Goal: Task Accomplishment & Management: Manage account settings

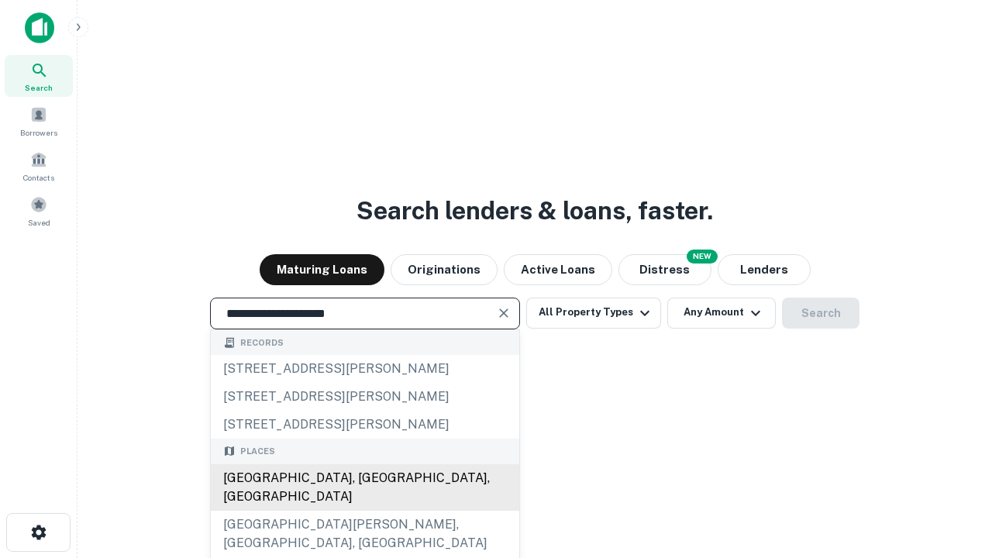
click at [364, 511] on div "[GEOGRAPHIC_DATA], [GEOGRAPHIC_DATA], [GEOGRAPHIC_DATA]" at bounding box center [365, 487] width 308 height 46
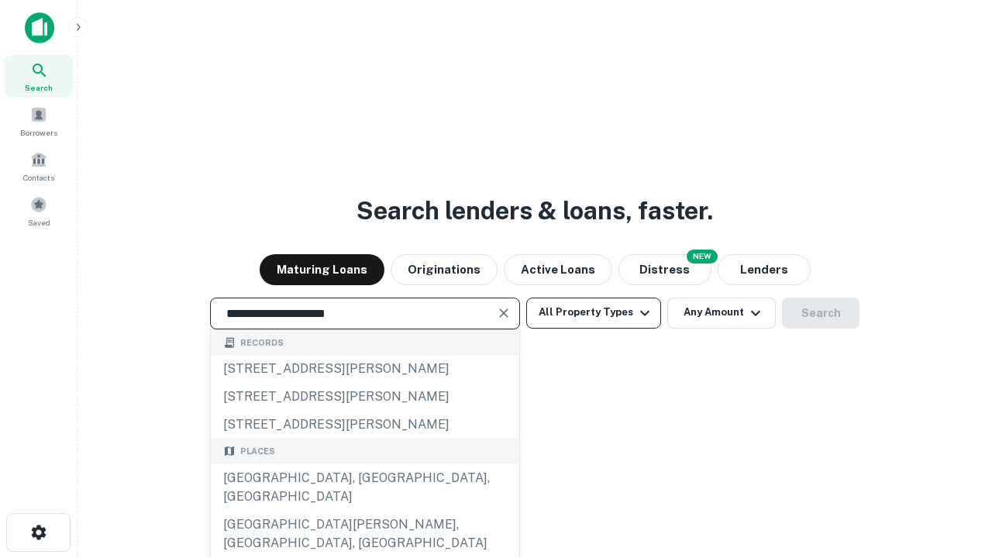
type input "**********"
click at [593, 312] on button "All Property Types" at bounding box center [593, 313] width 135 height 31
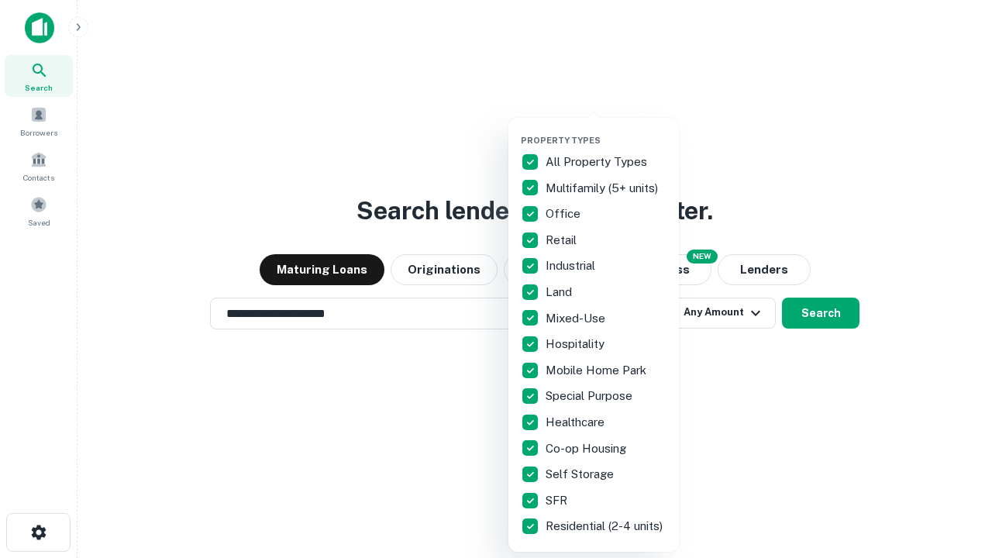
click at [606, 130] on button "button" at bounding box center [606, 130] width 170 height 1
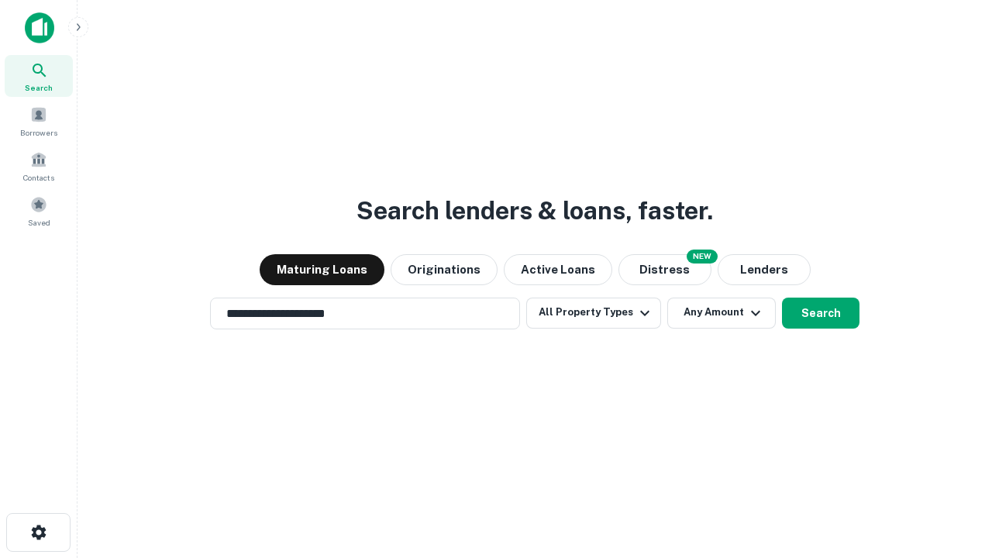
scroll to position [24, 0]
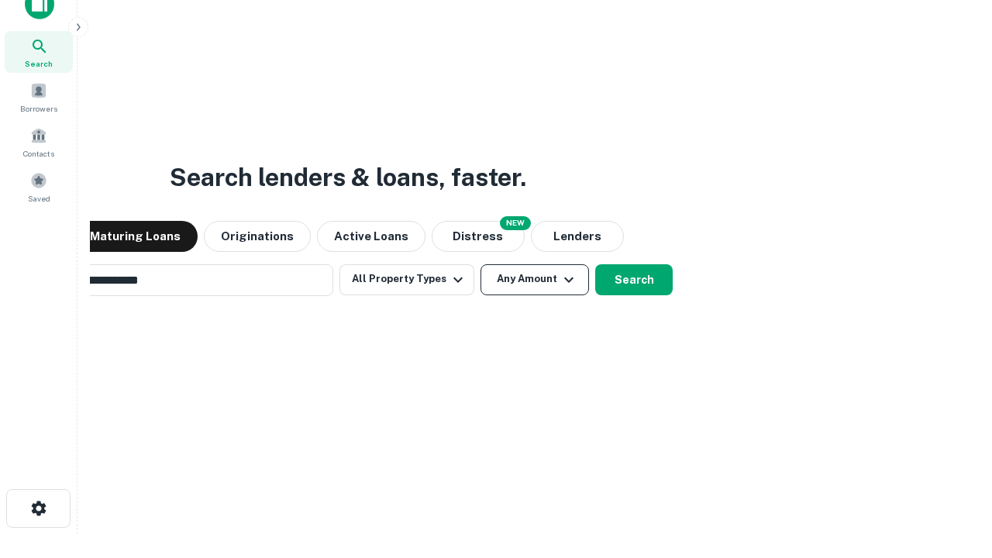
click at [480, 264] on button "Any Amount" at bounding box center [534, 279] width 108 height 31
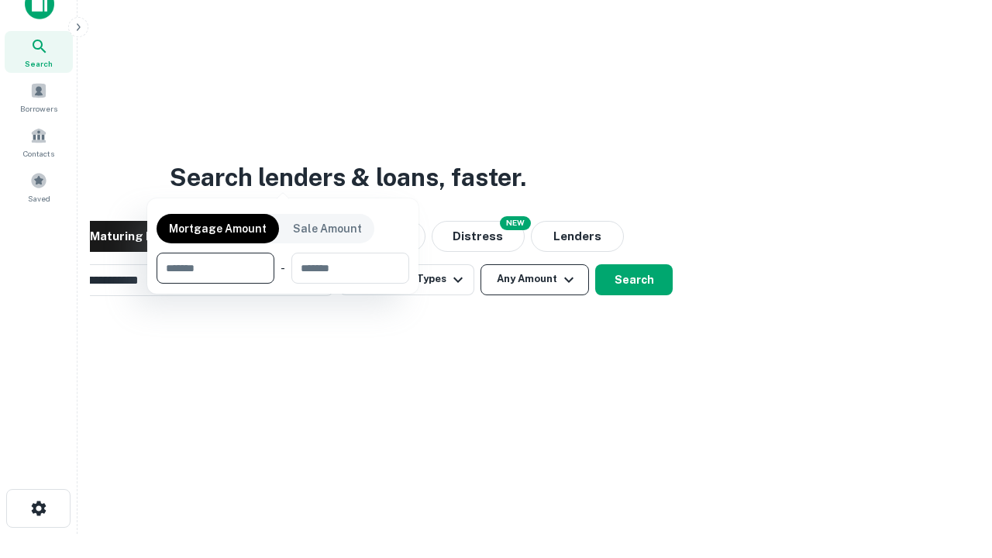
scroll to position [112, 439]
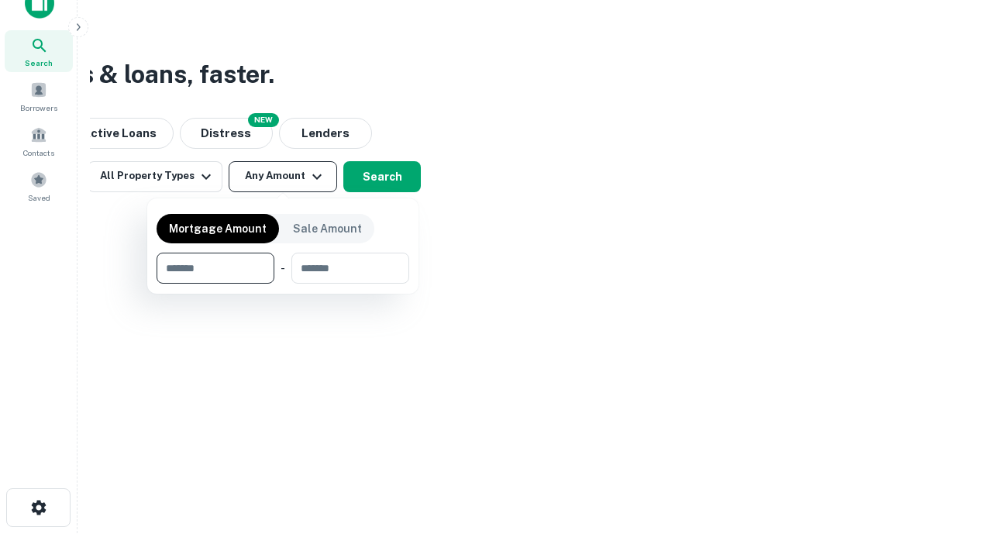
type input "*******"
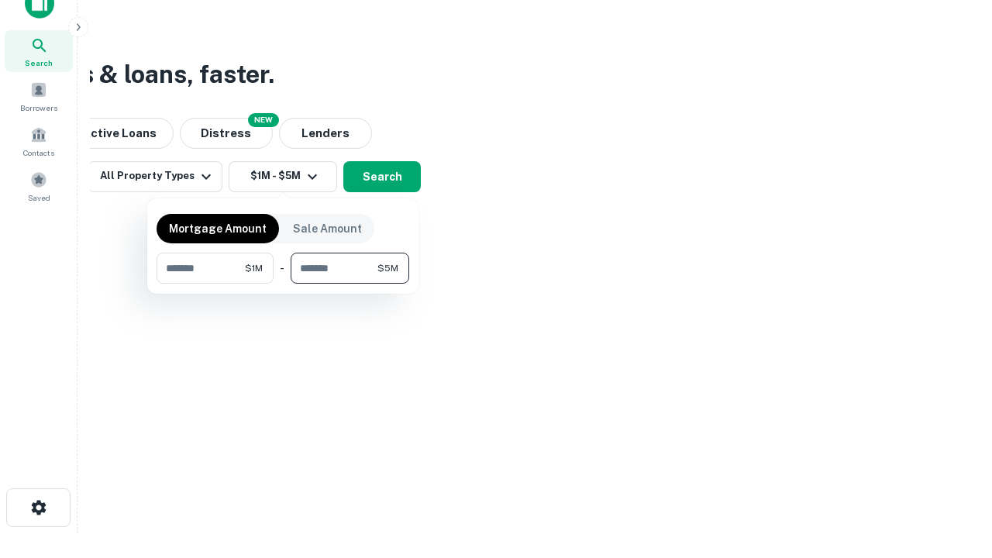
type input "*******"
click at [283, 284] on button "button" at bounding box center [282, 284] width 253 height 1
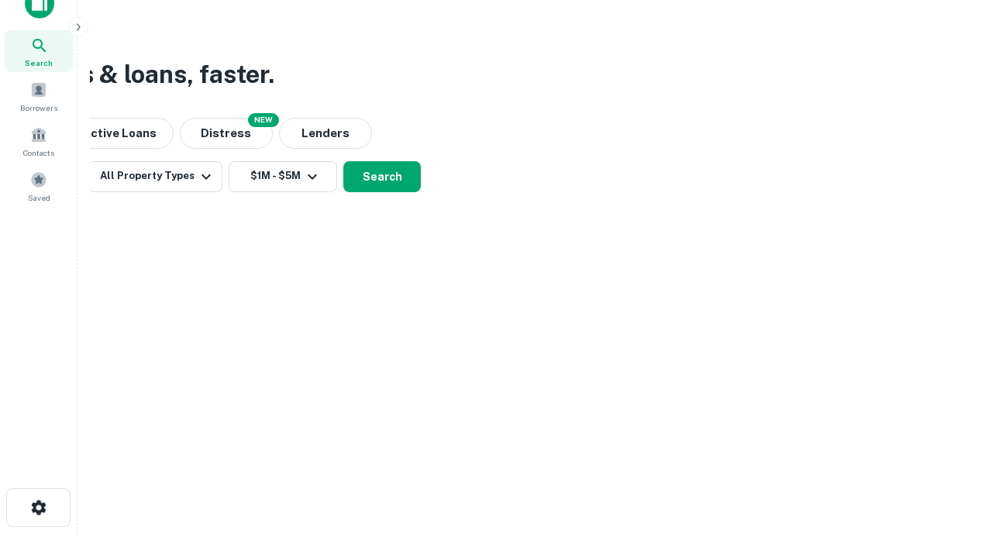
scroll to position [9, 286]
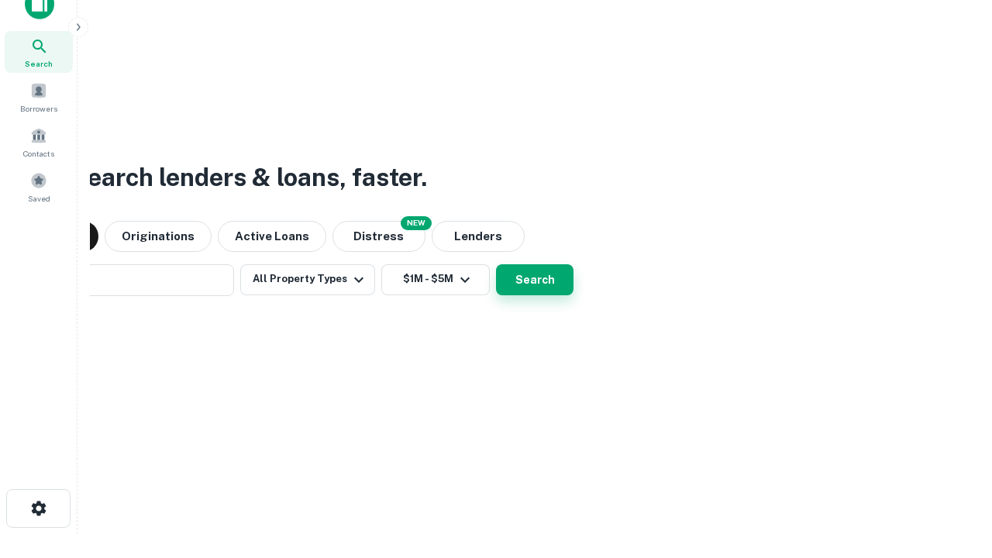
click at [496, 264] on button "Search" at bounding box center [534, 279] width 77 height 31
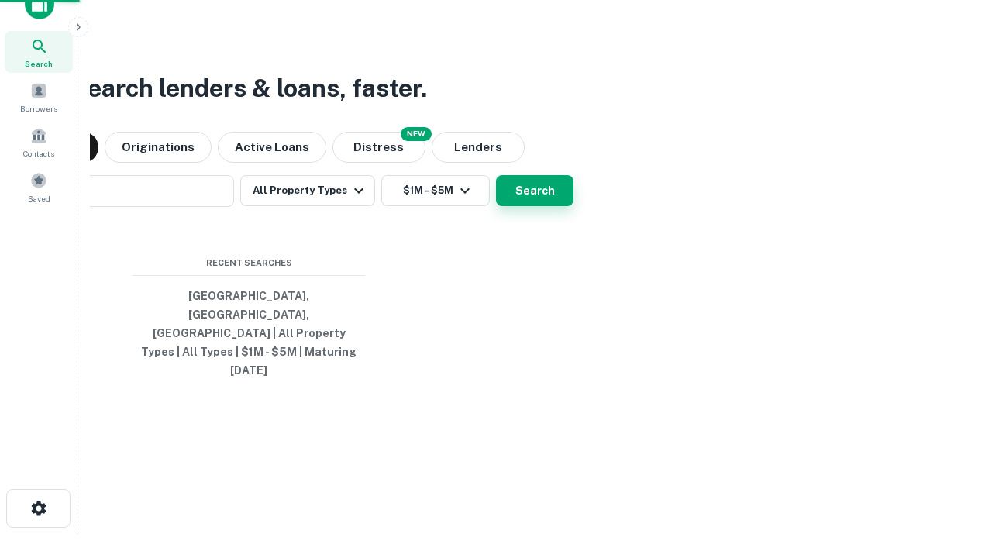
scroll to position [41, 439]
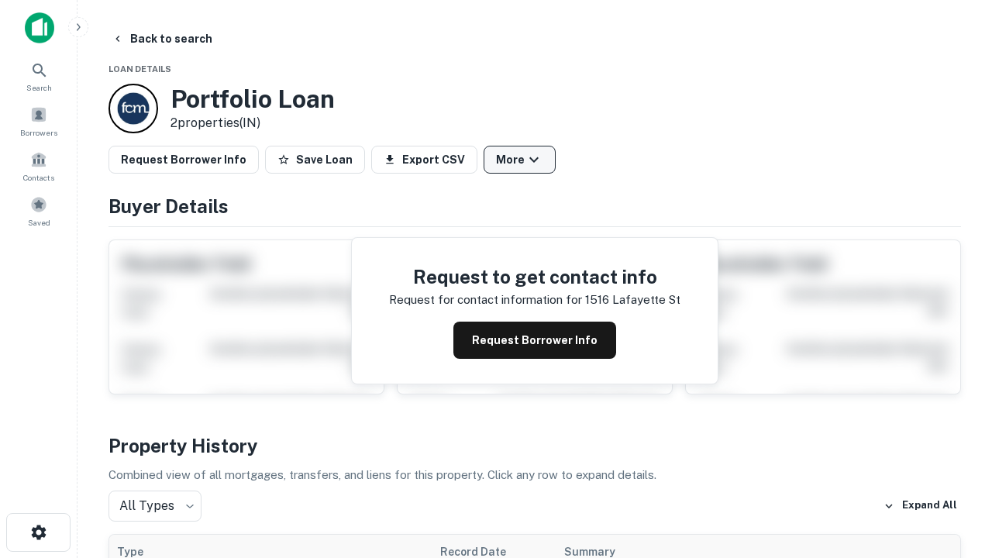
click at [519, 160] on button "More" at bounding box center [519, 160] width 72 height 28
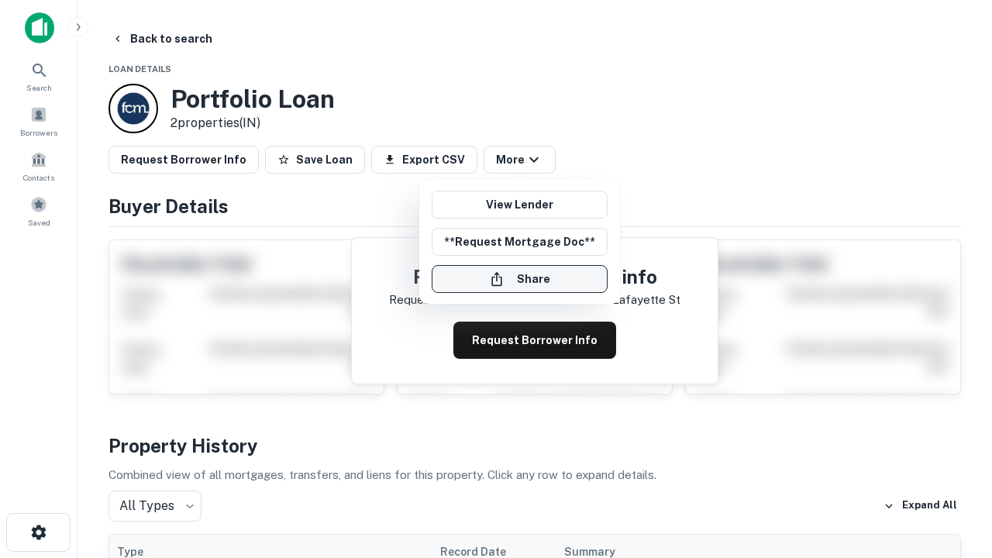
click at [519, 279] on button "Share" at bounding box center [520, 279] width 176 height 28
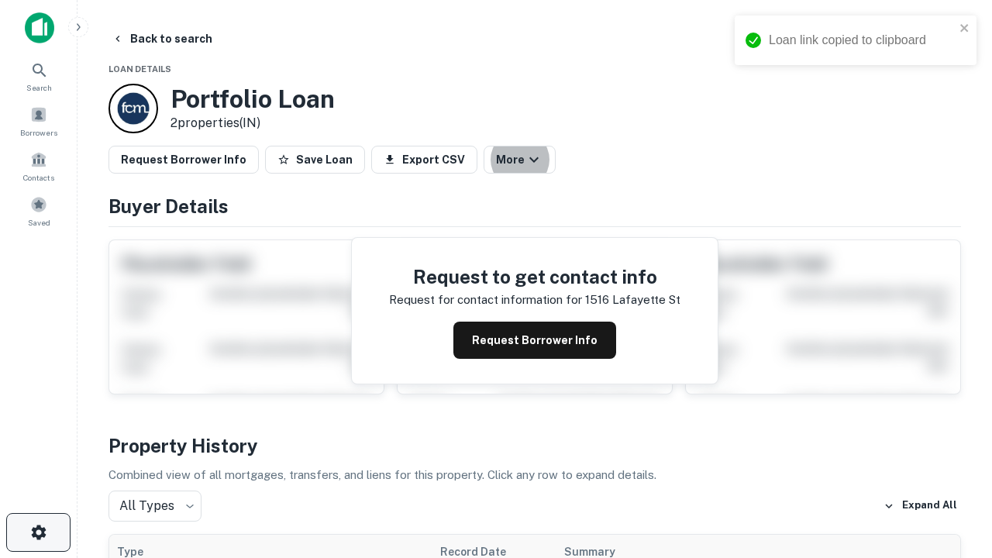
click at [38, 532] on icon "button" at bounding box center [38, 532] width 19 height 19
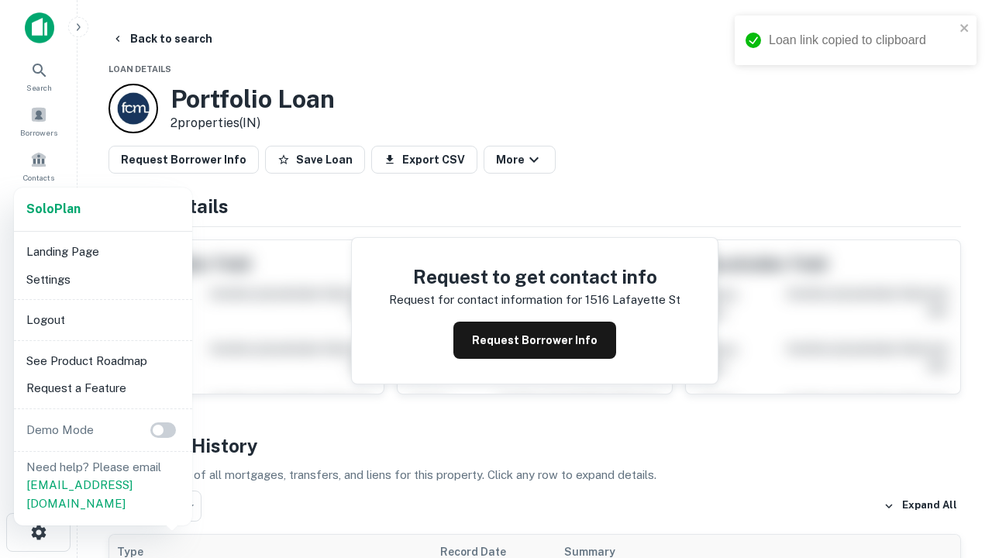
click at [102, 319] on li "Logout" at bounding box center [103, 320] width 166 height 28
